Goal: Task Accomplishment & Management: Manage account settings

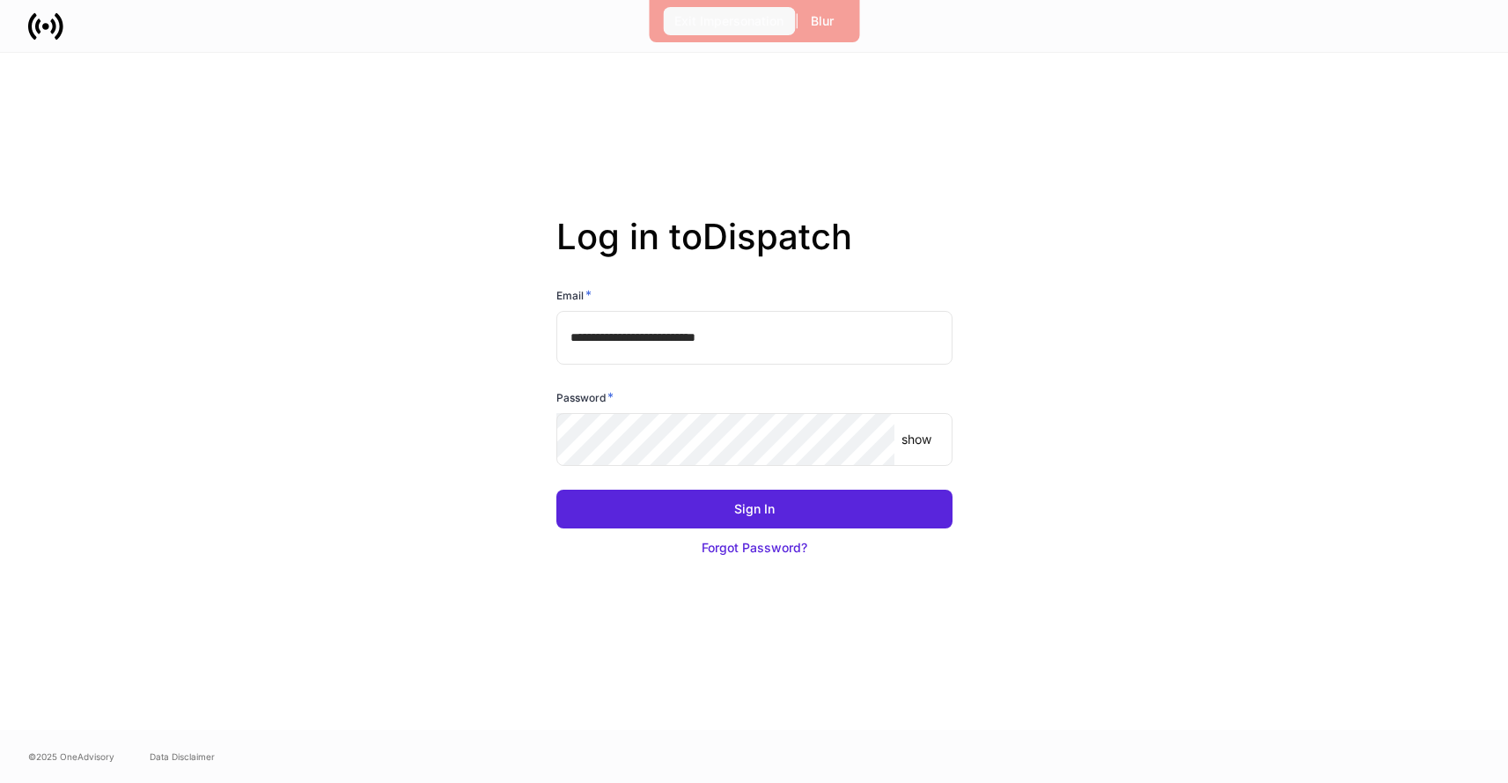
click at [723, 19] on div "Exit Impersonation" at bounding box center [728, 21] width 109 height 18
